Goal: Find specific page/section: Find specific page/section

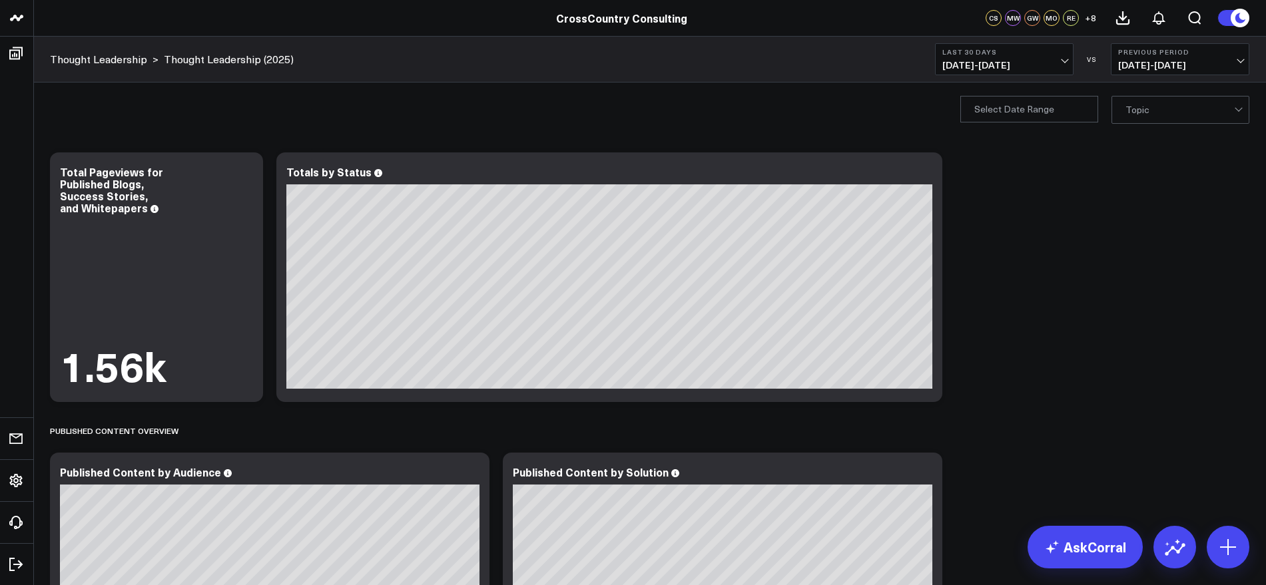
click at [1065, 69] on span "[DATE] - [DATE]" at bounding box center [1004, 65] width 124 height 11
click at [969, 397] on link "YTD" at bounding box center [1004, 399] width 137 height 25
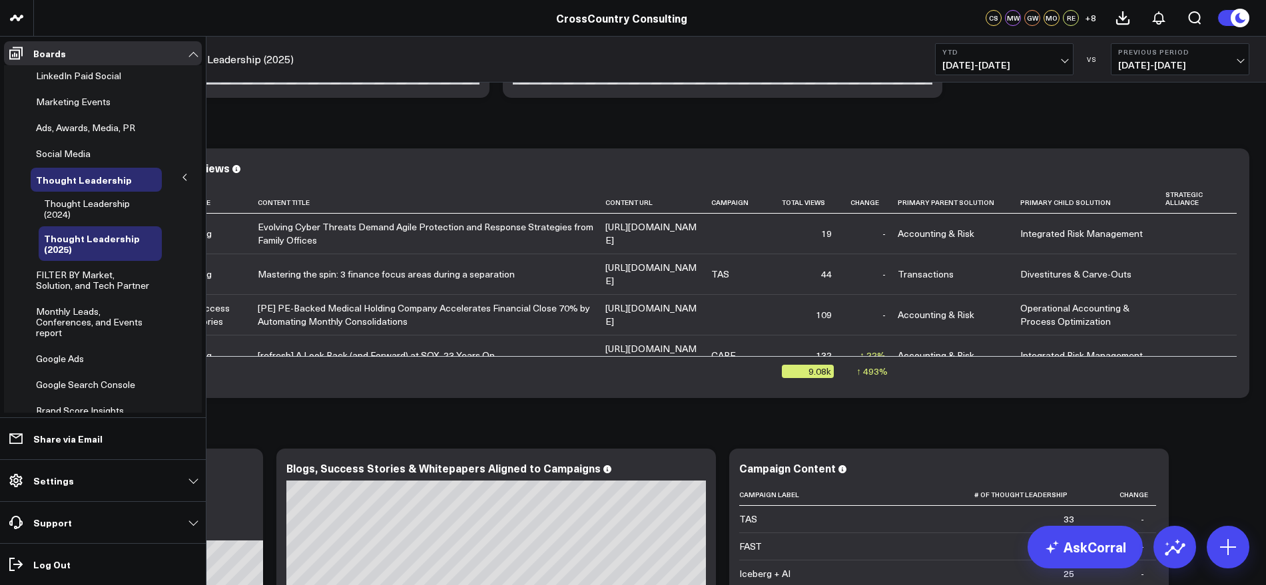
scroll to position [237, 0]
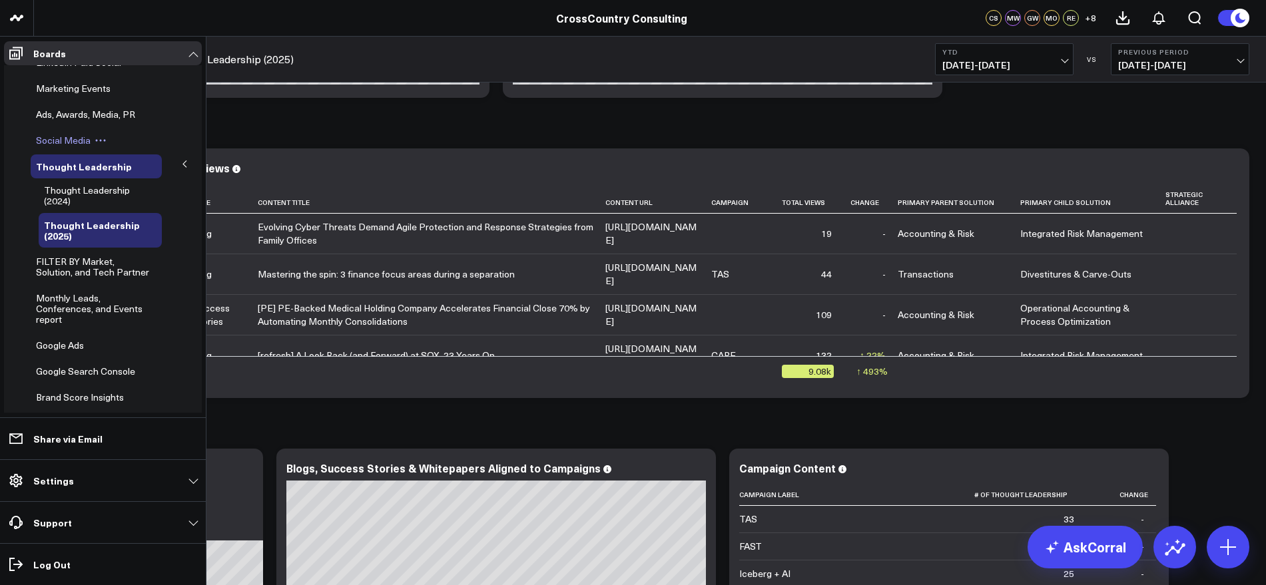
click at [87, 146] on span "Social Media" at bounding box center [63, 140] width 55 height 13
